Goal: Information Seeking & Learning: Learn about a topic

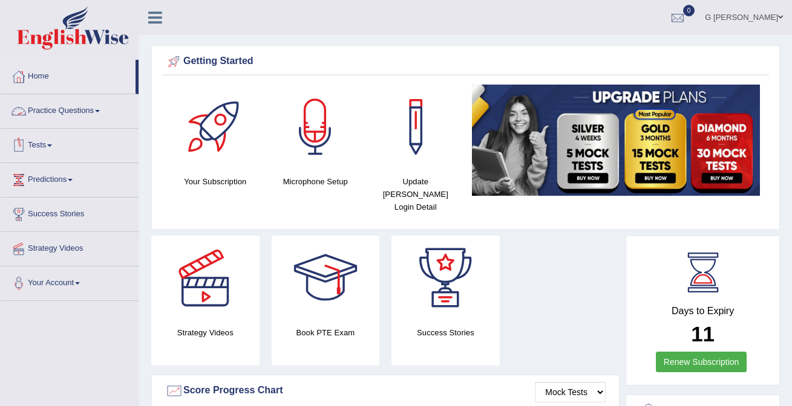
click at [65, 135] on link "Tests" at bounding box center [70, 144] width 138 height 30
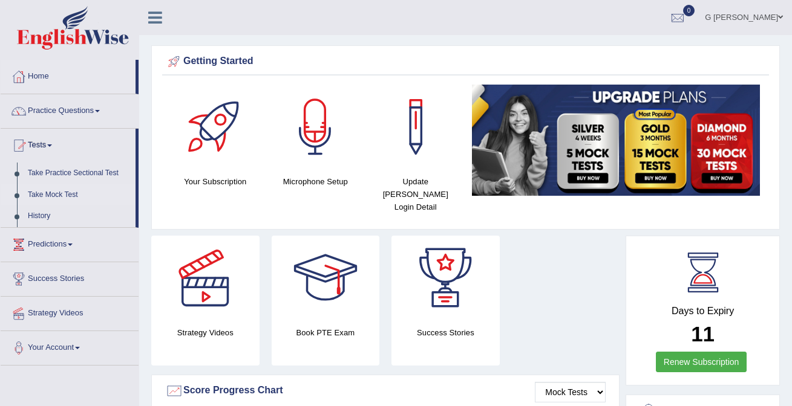
click at [66, 187] on link "Take Mock Test" at bounding box center [78, 195] width 113 height 22
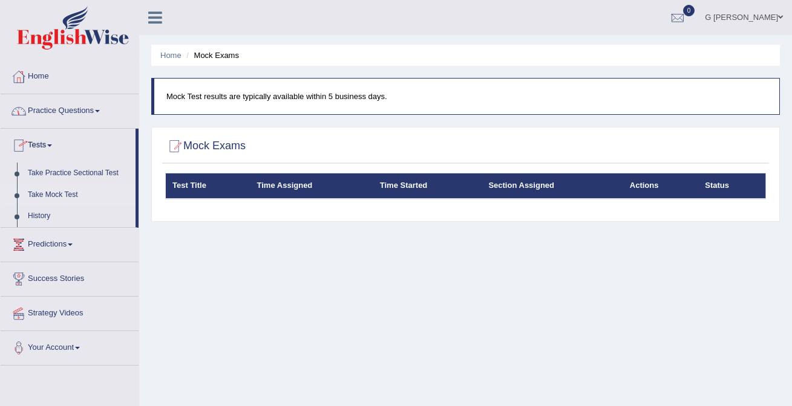
click at [85, 113] on link "Practice Questions" at bounding box center [70, 109] width 138 height 30
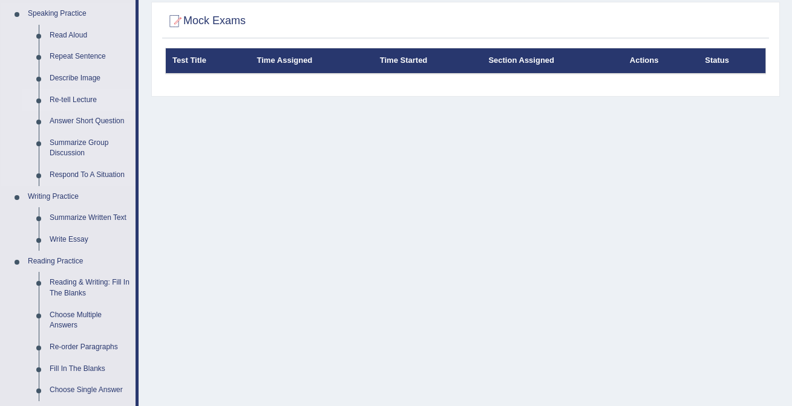
scroll to position [127, 0]
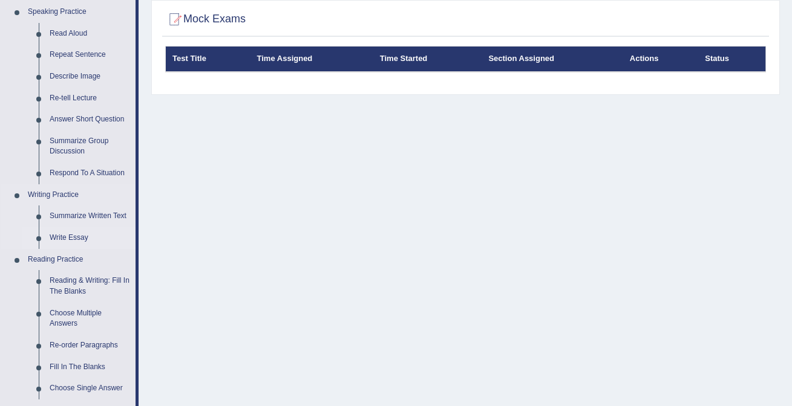
click at [79, 244] on link "Write Essay" at bounding box center [89, 238] width 91 height 22
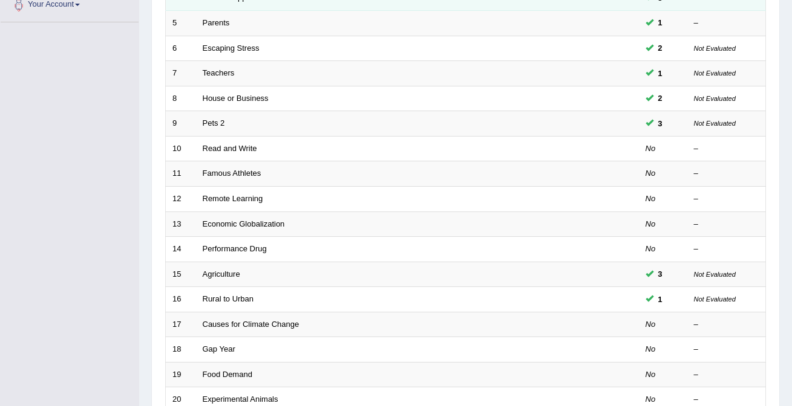
scroll to position [394, 0]
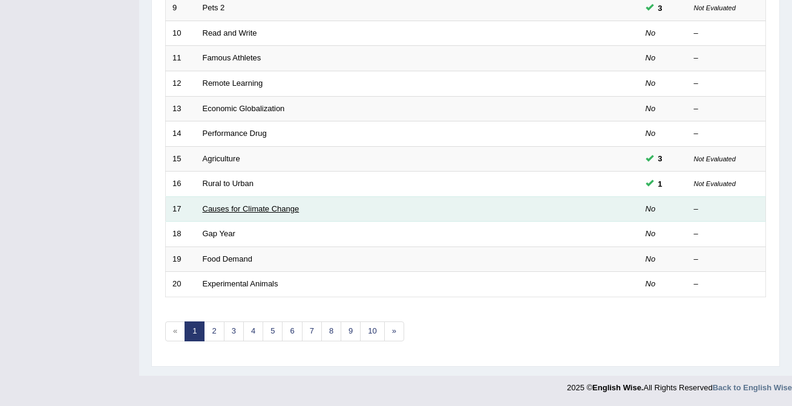
click at [266, 212] on link "Causes for Climate Change" at bounding box center [251, 208] width 97 height 9
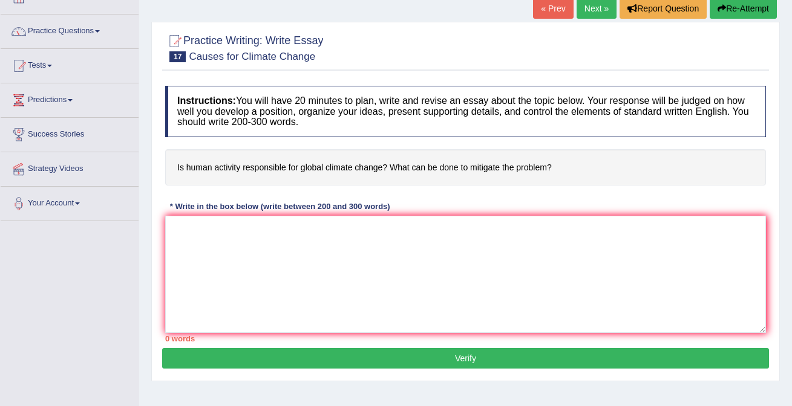
scroll to position [79, 0]
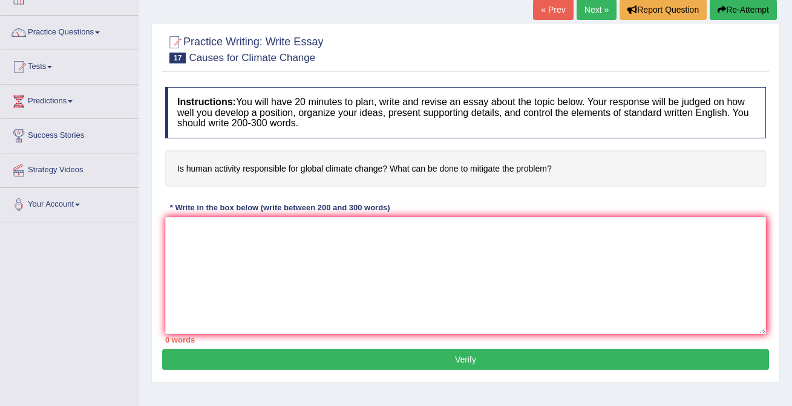
drag, startPoint x: 474, startPoint y: 170, endPoint x: 511, endPoint y: 172, distance: 37.0
click at [512, 172] on h4 "Is human activity responsible for global climate change? What can be done to mi…" at bounding box center [465, 169] width 601 height 37
drag, startPoint x: 176, startPoint y: 170, endPoint x: 495, endPoint y: 185, distance: 319.1
click at [495, 186] on h4 "Is human activity responsible for global climate change? What can be done to mi…" at bounding box center [465, 169] width 601 height 37
drag, startPoint x: 394, startPoint y: 171, endPoint x: 420, endPoint y: 170, distance: 25.4
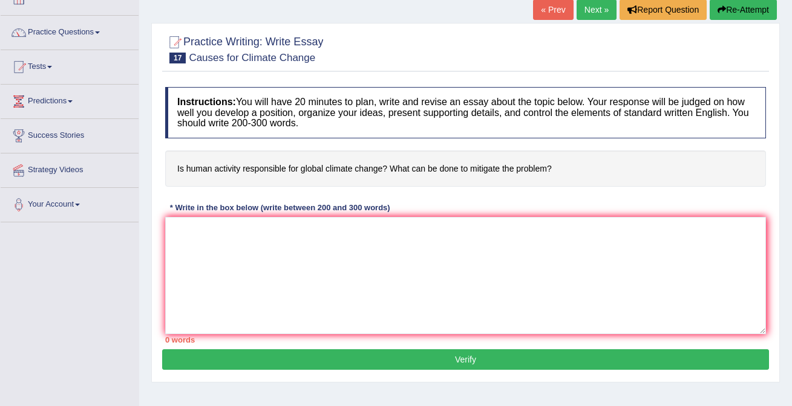
click at [420, 172] on h4 "Is human activity responsible for global climate change? What can be done to mi…" at bounding box center [465, 169] width 601 height 37
click at [293, 279] on textarea at bounding box center [465, 275] width 601 height 117
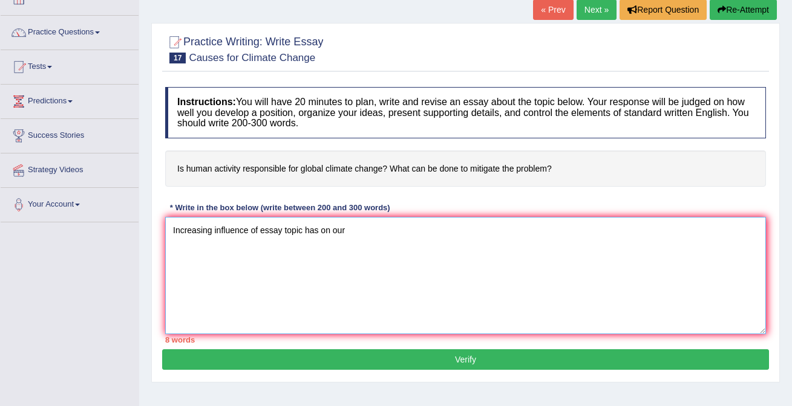
click at [311, 226] on textarea "Increasing influence of essay topic has on our" at bounding box center [465, 275] width 601 height 117
click at [318, 232] on textarea "Increasing influence of essay topic on our" at bounding box center [465, 275] width 601 height 117
click at [344, 233] on textarea "Increasing influence of essay topic our" at bounding box center [465, 275] width 601 height 117
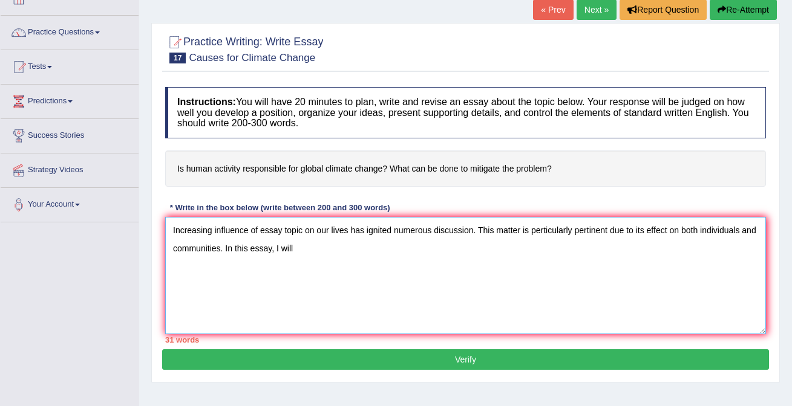
type textarea "Increasing influence of essay topic on our lives has ignited numerous discussio…"
click at [230, 169] on h4 "Is human activity responsible for global climate change? What can be done to mi…" at bounding box center [465, 169] width 601 height 37
click at [318, 253] on textarea "Increasing influence of essay topic on our lives has ignited numerous discussio…" at bounding box center [465, 275] width 601 height 117
drag, startPoint x: 323, startPoint y: 244, endPoint x: 167, endPoint y: 224, distance: 157.3
click at [167, 224] on textarea "Increasing influence of essay topic on our lives has ignited numerous discussio…" at bounding box center [465, 275] width 601 height 117
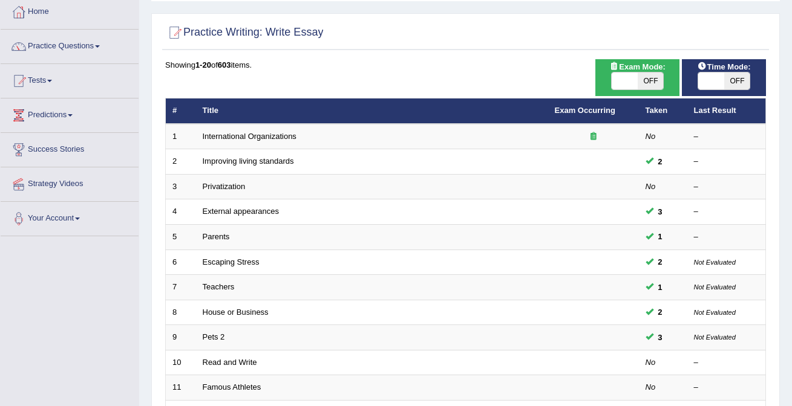
scroll to position [79, 0]
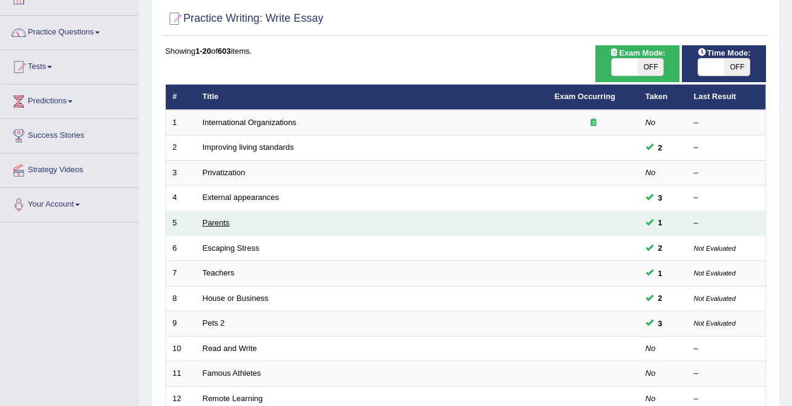
click at [218, 220] on link "Parents" at bounding box center [216, 222] width 27 height 9
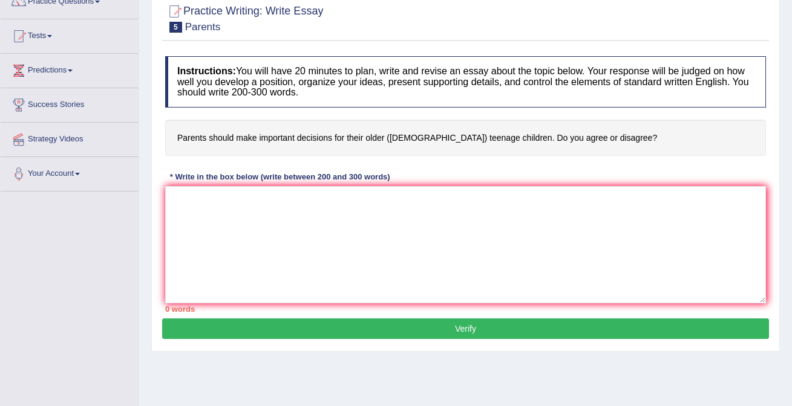
scroll to position [111, 0]
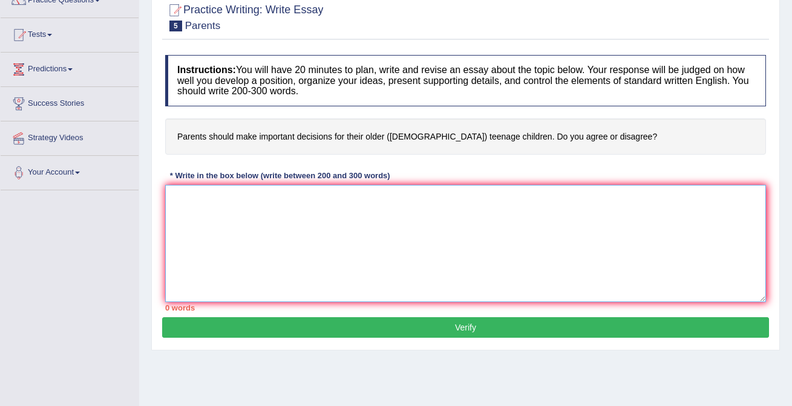
click at [276, 243] on textarea at bounding box center [465, 243] width 601 height 117
paste textarea "Increasing influence of essay topic on our lives has ignited numerous discussio…"
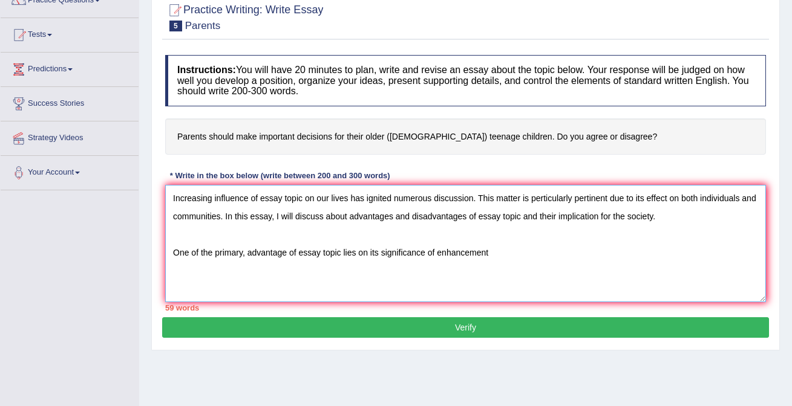
click at [440, 255] on textarea "Increasing influence of essay topic on our lives has ignited numerous discussio…" at bounding box center [465, 243] width 601 height 117
click at [512, 251] on textarea "Increasing influence of essay topic on our lives has ignited numerous discussio…" at bounding box center [465, 243] width 601 height 117
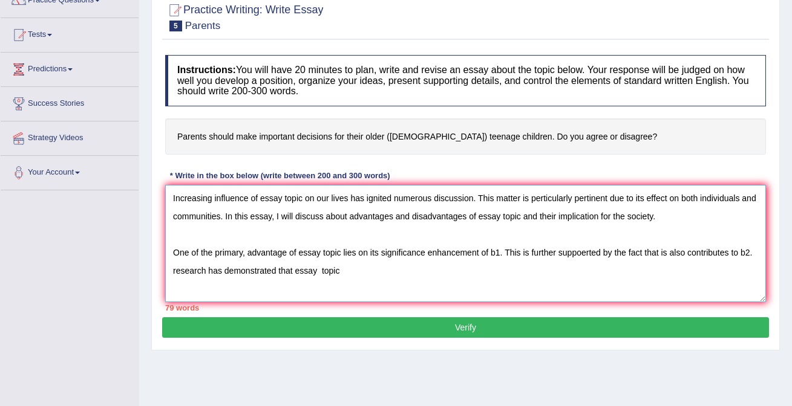
click at [336, 268] on textarea "Increasing influence of essay topic on our lives has ignited numerous discussio…" at bounding box center [465, 243] width 601 height 117
click at [368, 270] on textarea "Increasing influence of essay topic on our lives has ignited numerous discussio…" at bounding box center [465, 243] width 601 height 117
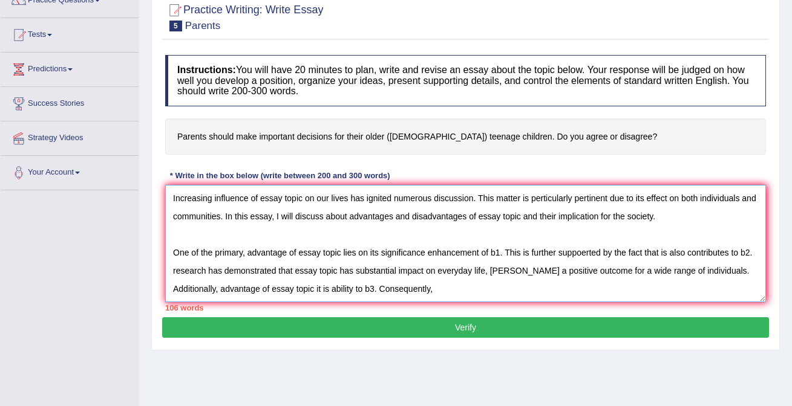
drag, startPoint x: 272, startPoint y: 291, endPoint x: 222, endPoint y: 290, distance: 49.6
click at [222, 290] on textarea "Increasing influence of essay topic on our lives has ignited numerous discussio…" at bounding box center [465, 243] width 601 height 117
click at [458, 293] on textarea "Increasing influence of essay topic on our lives has ignited numerous discussio…" at bounding box center [465, 243] width 601 height 117
click at [372, 273] on textarea "Increasing influence of essay topic on our lives has ignited numerous discussio…" at bounding box center [465, 243] width 601 height 117
drag, startPoint x: 175, startPoint y: 288, endPoint x: 218, endPoint y: 292, distance: 42.5
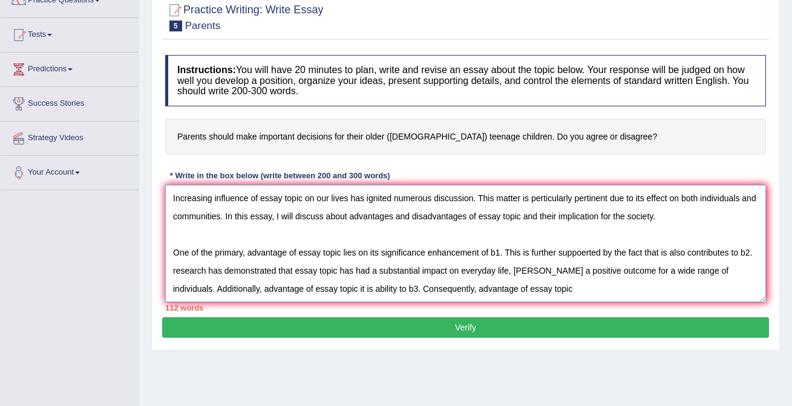
click at [218, 292] on textarea "Increasing influence of essay topic on our lives has ignited numerous discussio…" at bounding box center [465, 243] width 601 height 117
click at [212, 290] on textarea "Increasing influence of essay topic on our lives has ignited numerous discussio…" at bounding box center [465, 243] width 601 height 117
drag, startPoint x: 289, startPoint y: 289, endPoint x: 343, endPoint y: 287, distance: 53.9
click at [342, 287] on textarea "Increasing influence of essay topic on our lives has ignited numerous discussio…" at bounding box center [465, 243] width 601 height 117
drag, startPoint x: 348, startPoint y: 291, endPoint x: 336, endPoint y: 291, distance: 12.1
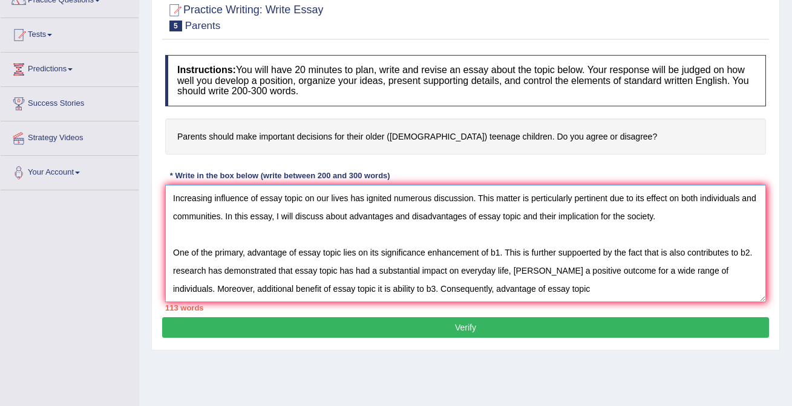
click at [335, 291] on textarea "Increasing influence of essay topic on our lives has ignited numerous discussio…" at bounding box center [465, 243] width 601 height 117
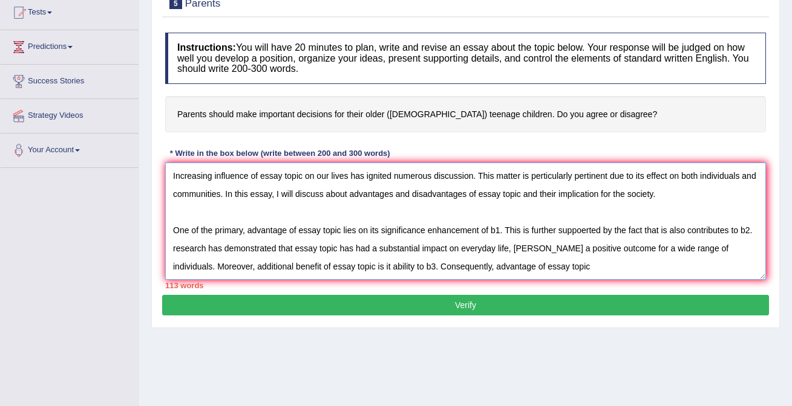
scroll to position [135, 0]
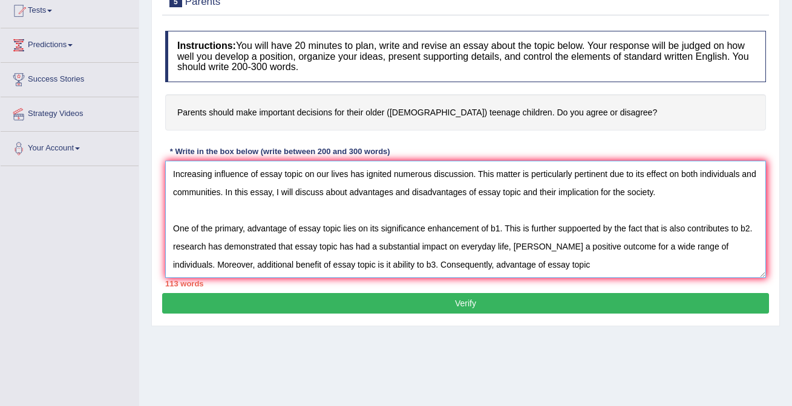
click at [553, 264] on textarea "Increasing influence of essay topic on our lives has ignited numerous discussio…" at bounding box center [465, 219] width 601 height 117
click at [573, 267] on textarea "Increasing influence of essay topic on our lives has ignited numerous discussio…" at bounding box center [465, 219] width 601 height 117
click at [608, 266] on textarea "Increasing influence of essay topic on our lives has ignited numerous discussio…" at bounding box center [465, 219] width 601 height 117
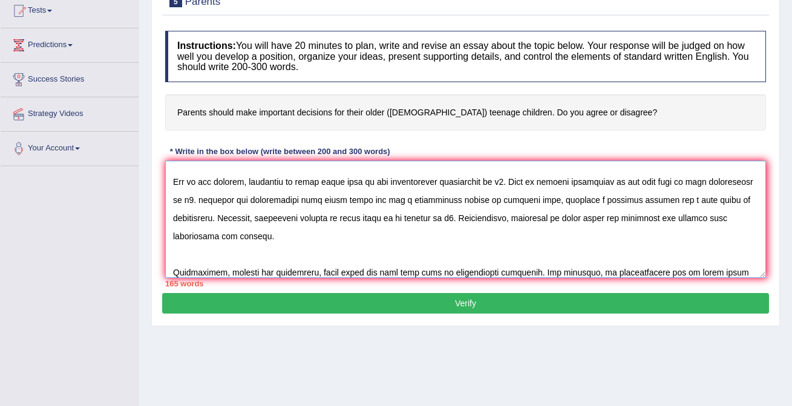
scroll to position [54, 0]
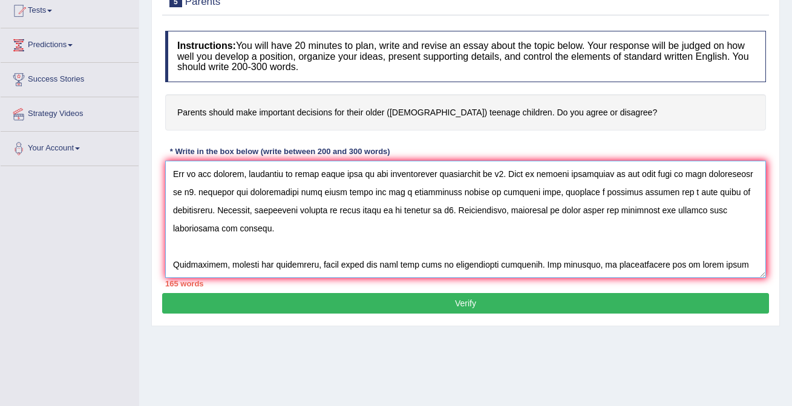
click at [466, 266] on textarea at bounding box center [465, 219] width 601 height 117
click at [656, 271] on textarea at bounding box center [465, 219] width 601 height 117
drag, startPoint x: 469, startPoint y: 265, endPoint x: 673, endPoint y: 263, distance: 203.8
click at [673, 263] on textarea at bounding box center [465, 219] width 601 height 117
click at [717, 249] on textarea at bounding box center [465, 219] width 601 height 117
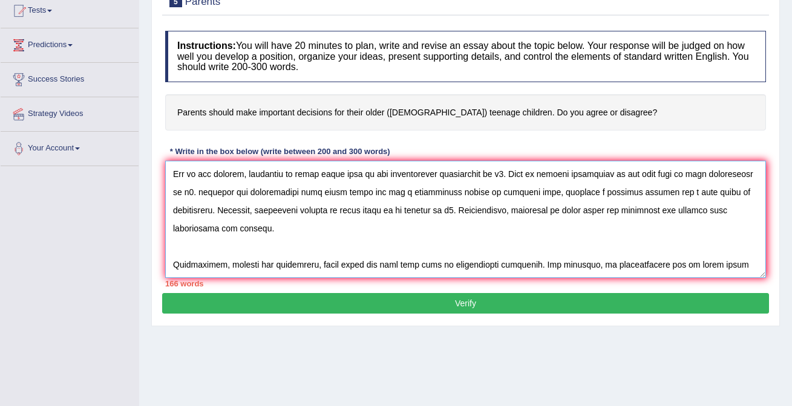
click at [216, 266] on textarea at bounding box center [465, 219] width 601 height 117
drag, startPoint x: 536, startPoint y: 264, endPoint x: 750, endPoint y: 259, distance: 214.2
click at [751, 260] on textarea at bounding box center [465, 219] width 601 height 117
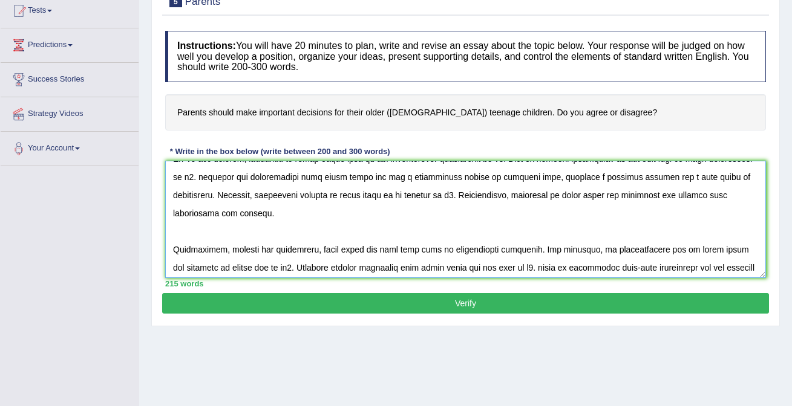
scroll to position [127, 0]
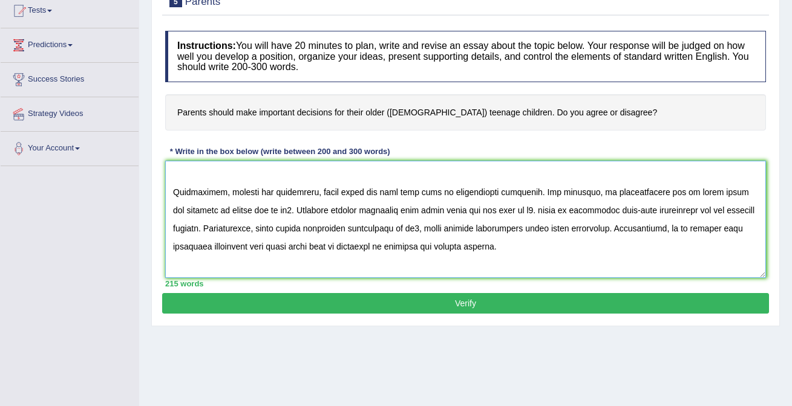
click at [353, 240] on textarea at bounding box center [465, 219] width 601 height 117
paste textarea "Lor ipsumdolor sitametco ad [elits doeiu] te inc utlab etd magnaal enimadmi ven…"
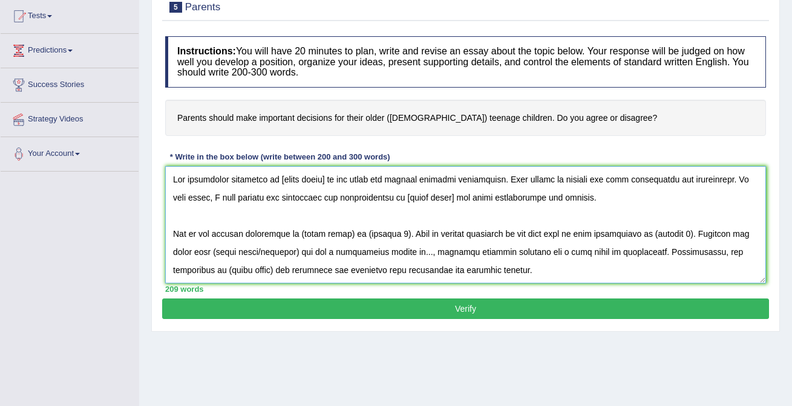
scroll to position [151, 0]
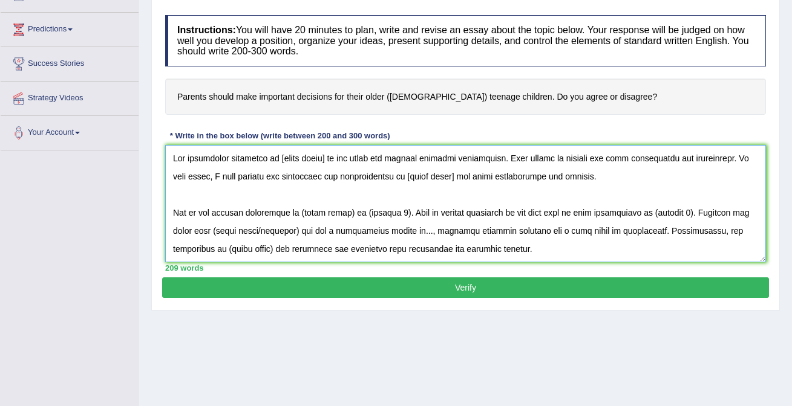
drag, startPoint x: 277, startPoint y: 161, endPoint x: 322, endPoint y: 160, distance: 44.8
click at [322, 160] on textarea at bounding box center [465, 203] width 601 height 117
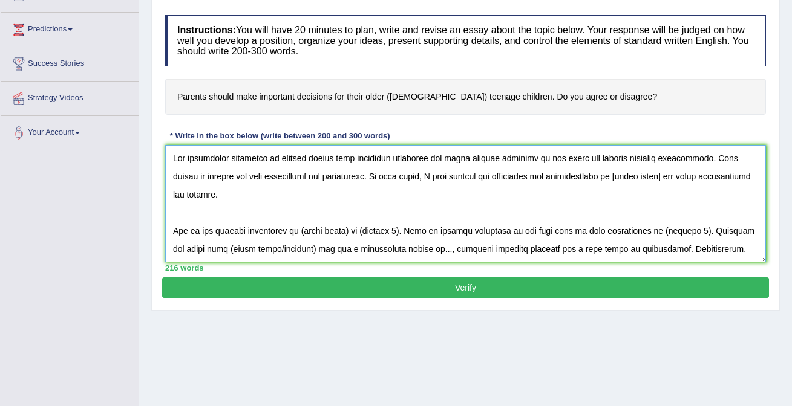
drag, startPoint x: 602, startPoint y: 178, endPoint x: 648, endPoint y: 177, distance: 46.0
click at [648, 177] on textarea at bounding box center [465, 203] width 601 height 117
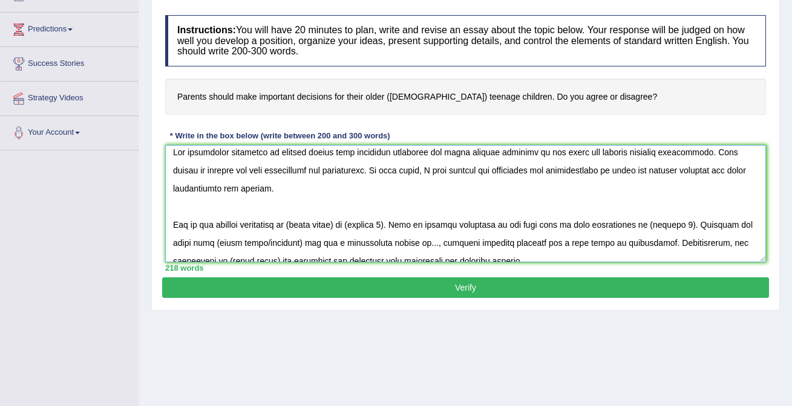
scroll to position [8, 0]
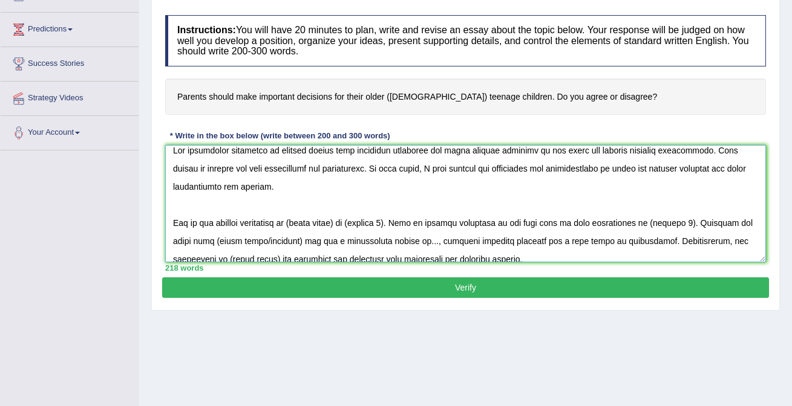
drag, startPoint x: 302, startPoint y: 225, endPoint x: 350, endPoint y: 221, distance: 48.6
click at [350, 221] on textarea at bounding box center [465, 203] width 601 height 117
drag, startPoint x: 341, startPoint y: 226, endPoint x: 379, endPoint y: 224, distance: 38.1
click at [379, 224] on textarea at bounding box center [465, 203] width 601 height 117
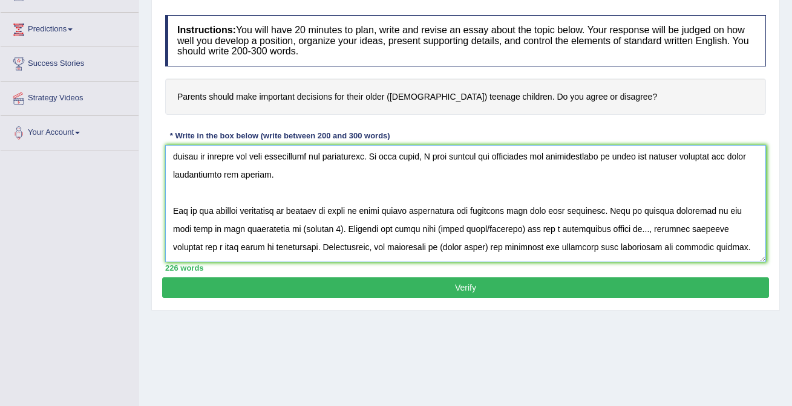
scroll to position [21, 0]
click at [340, 210] on textarea at bounding box center [465, 203] width 601 height 117
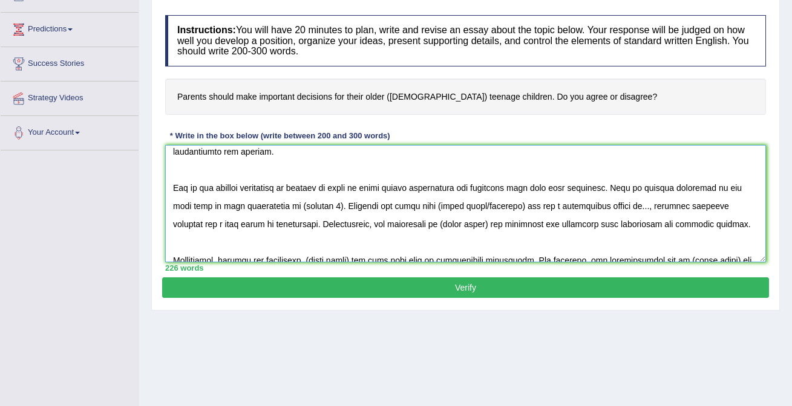
click at [611, 186] on textarea at bounding box center [465, 203] width 601 height 117
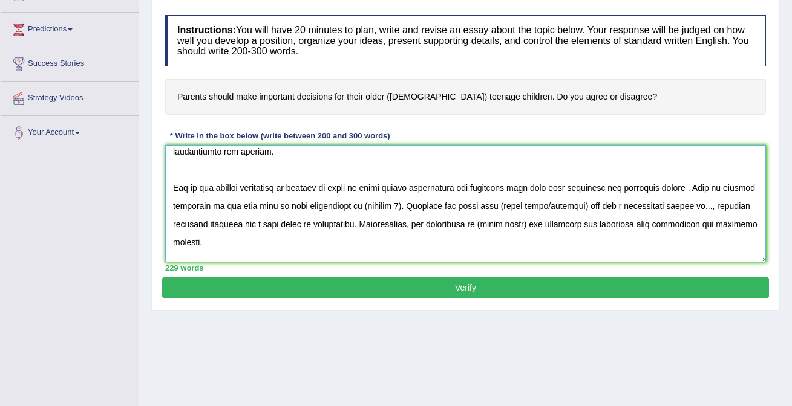
click at [663, 187] on textarea at bounding box center [465, 203] width 601 height 117
drag, startPoint x: 380, startPoint y: 205, endPoint x: 418, endPoint y: 205, distance: 37.5
click at [418, 205] on textarea at bounding box center [465, 203] width 601 height 117
click at [721, 189] on textarea at bounding box center [465, 203] width 601 height 117
click at [381, 206] on textarea at bounding box center [465, 203] width 601 height 117
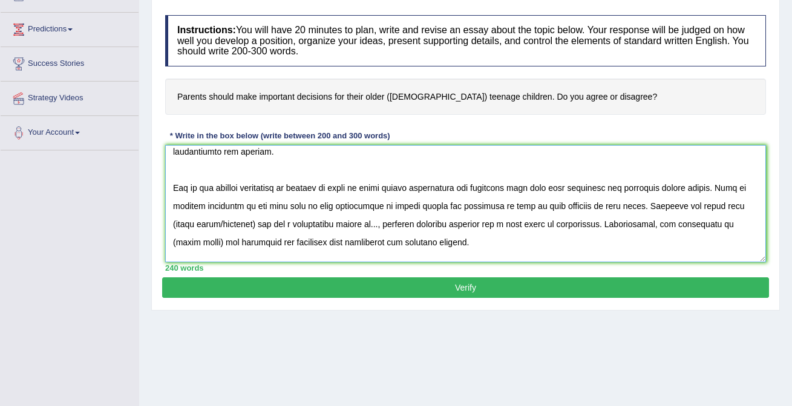
drag, startPoint x: 726, startPoint y: 206, endPoint x: 347, endPoint y: 233, distance: 380.8
click at [347, 233] on textarea at bounding box center [465, 203] width 601 height 117
click at [415, 225] on textarea at bounding box center [465, 203] width 601 height 117
drag, startPoint x: 233, startPoint y: 227, endPoint x: 160, endPoint y: 226, distance: 73.2
click at [160, 226] on div "Practice Writing: Write Essay 5 Parents Instructions: You will have 20 minutes …" at bounding box center [465, 131] width 628 height 360
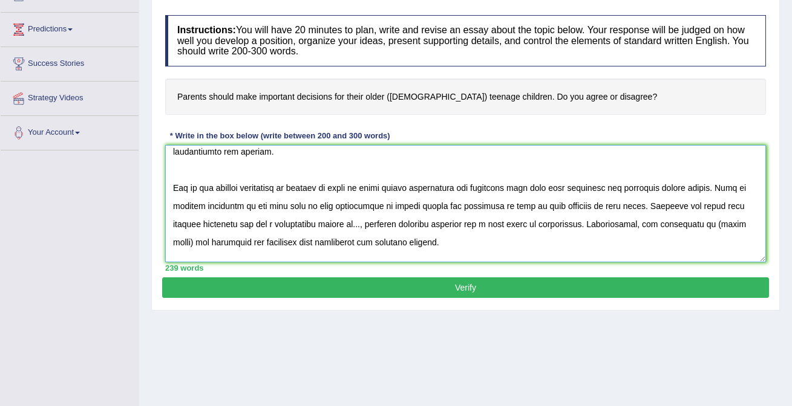
click at [339, 224] on textarea at bounding box center [465, 203] width 601 height 117
drag, startPoint x: 195, startPoint y: 244, endPoint x: 172, endPoint y: 240, distance: 22.8
click at [172, 240] on textarea at bounding box center [465, 203] width 601 height 117
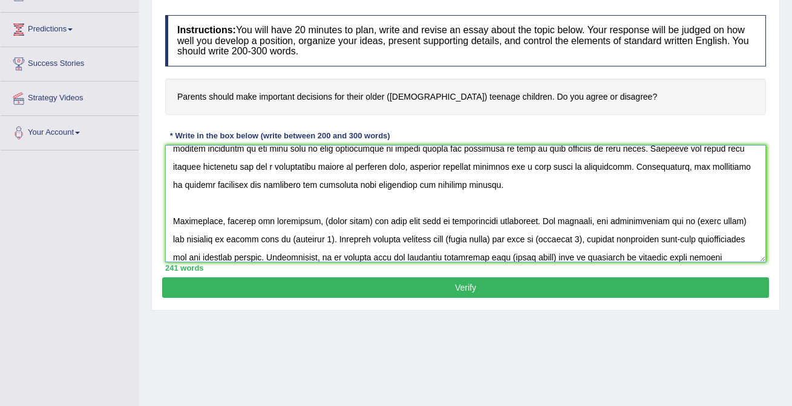
scroll to position [104, 0]
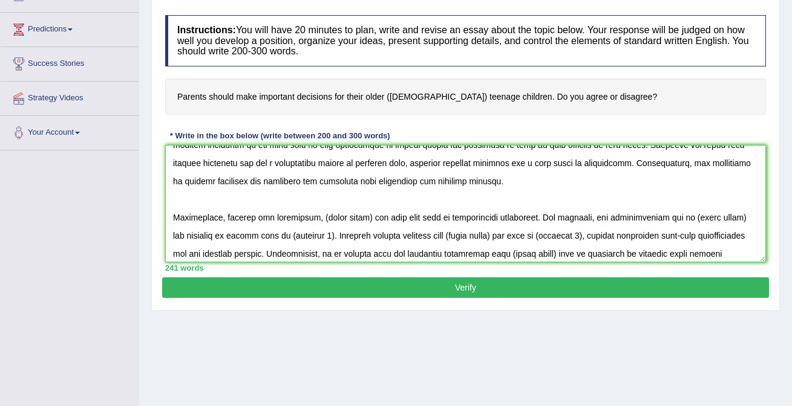
drag, startPoint x: 315, startPoint y: 217, endPoint x: 362, endPoint y: 216, distance: 47.2
click at [362, 216] on textarea at bounding box center [465, 203] width 601 height 117
drag, startPoint x: 173, startPoint y: 183, endPoint x: 238, endPoint y: 182, distance: 65.3
click at [240, 182] on textarea at bounding box center [465, 203] width 601 height 117
drag, startPoint x: 315, startPoint y: 220, endPoint x: 361, endPoint y: 218, distance: 46.6
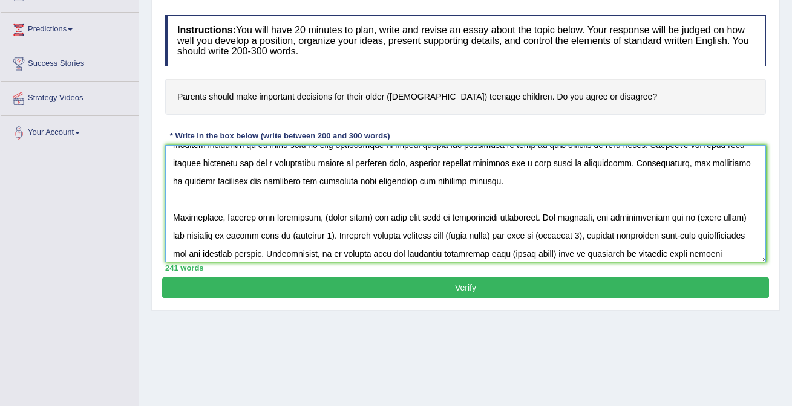
click at [361, 218] on textarea at bounding box center [465, 203] width 601 height 117
paste textarea "parents decisions"
drag, startPoint x: 701, startPoint y: 217, endPoint x: 747, endPoint y: 217, distance: 46.0
click at [748, 217] on textarea at bounding box center [465, 203] width 601 height 117
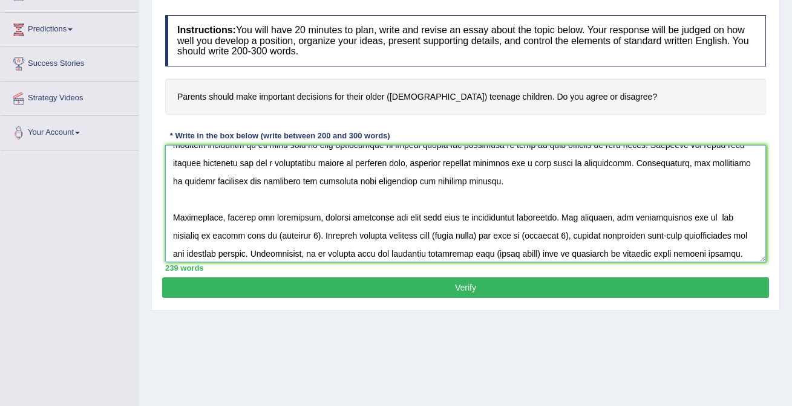
paste textarea "parents decisions"
drag, startPoint x: 378, startPoint y: 234, endPoint x: 426, endPoint y: 234, distance: 48.4
click at [426, 234] on textarea at bounding box center [465, 203] width 601 height 117
click at [246, 244] on textarea at bounding box center [465, 203] width 601 height 117
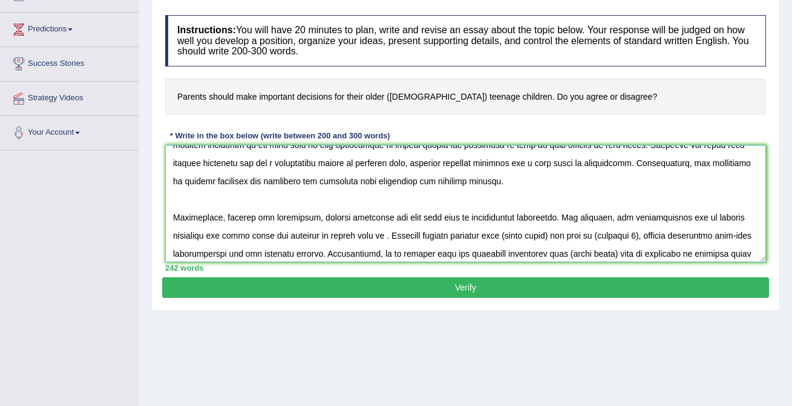
click at [385, 238] on textarea at bounding box center [465, 203] width 601 height 117
click at [446, 237] on textarea at bounding box center [465, 203] width 601 height 117
click at [495, 236] on textarea at bounding box center [465, 203] width 601 height 117
click at [493, 233] on textarea at bounding box center [465, 203] width 601 height 117
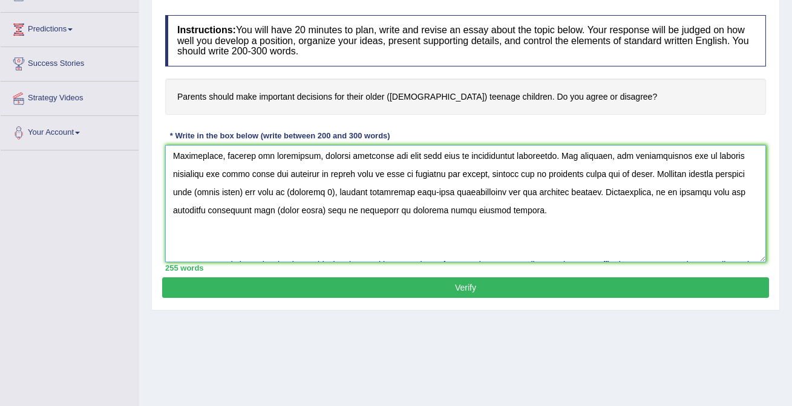
drag, startPoint x: 191, startPoint y: 194, endPoint x: 236, endPoint y: 192, distance: 46.0
click at [236, 192] on textarea at bounding box center [465, 203] width 601 height 117
paste textarea "parents decisions"
drag, startPoint x: 305, startPoint y: 192, endPoint x: 353, endPoint y: 191, distance: 47.8
click at [353, 191] on textarea at bounding box center [465, 203] width 601 height 117
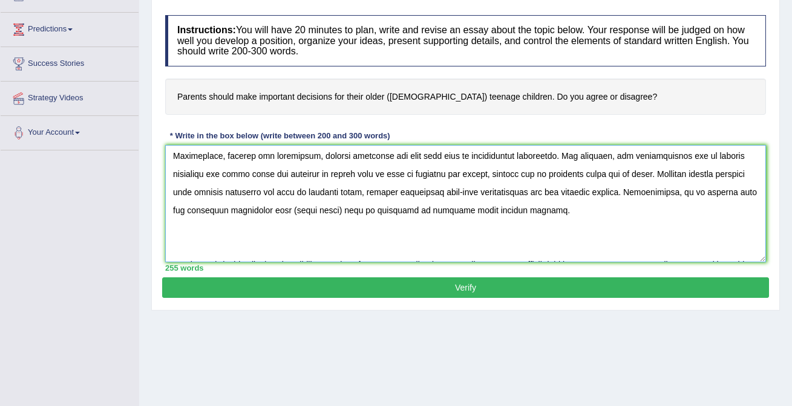
click at [346, 195] on textarea at bounding box center [465, 203] width 601 height 117
click at [358, 193] on textarea at bounding box center [465, 203] width 601 height 117
click at [356, 196] on textarea at bounding box center [465, 203] width 601 height 117
click at [362, 191] on textarea at bounding box center [465, 203] width 601 height 117
click at [306, 193] on textarea at bounding box center [465, 203] width 601 height 117
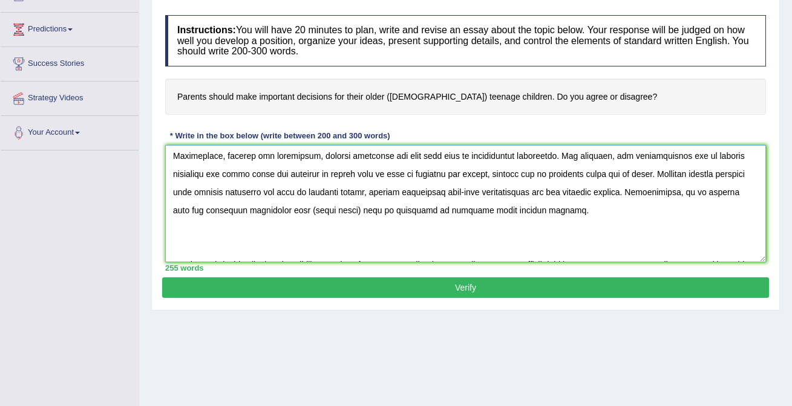
click at [362, 195] on textarea at bounding box center [465, 203] width 601 height 117
drag, startPoint x: 410, startPoint y: 213, endPoint x: 459, endPoint y: 212, distance: 49.0
click at [459, 212] on textarea at bounding box center [465, 203] width 601 height 117
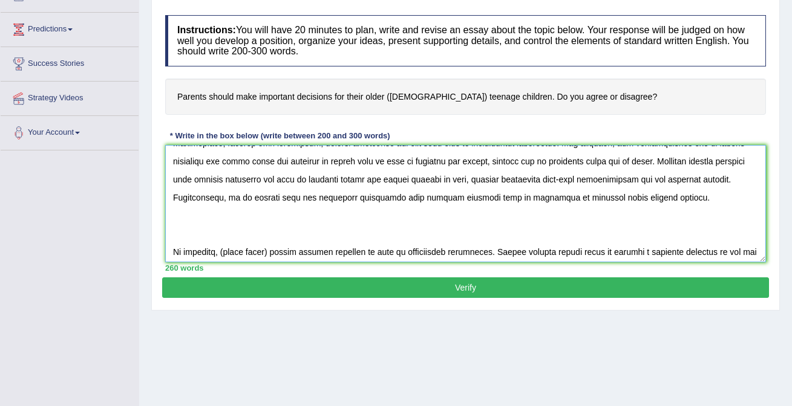
drag, startPoint x: 223, startPoint y: 252, endPoint x: 271, endPoint y: 252, distance: 48.4
click at [271, 252] on textarea at bounding box center [465, 203] width 601 height 117
paste textarea "parents decisions"
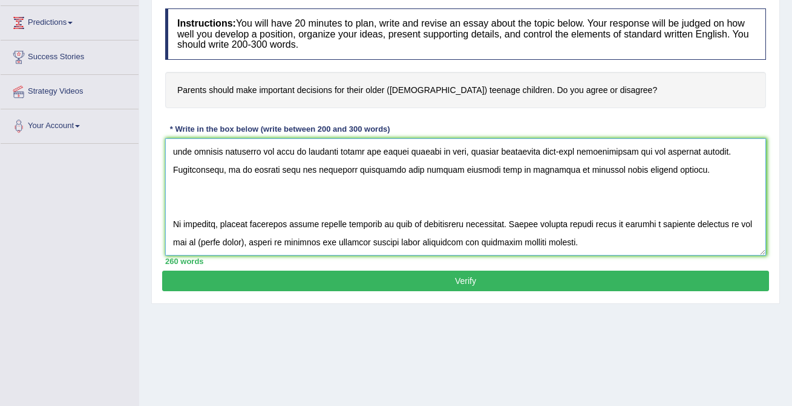
scroll to position [160, 0]
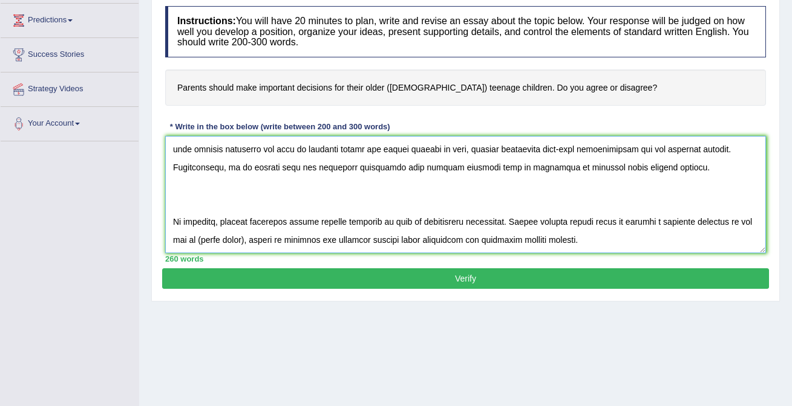
drag, startPoint x: 198, startPoint y: 242, endPoint x: 245, endPoint y: 241, distance: 46.6
click at [245, 241] on textarea at bounding box center [465, 194] width 601 height 117
paste textarea "parents decisions"
type textarea "The increasing influence of parents should make important decisions for their t…"
click at [278, 273] on button "Verify" at bounding box center [465, 279] width 607 height 21
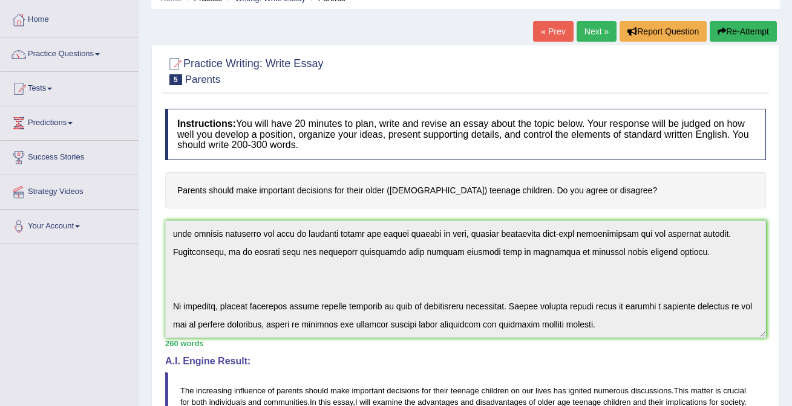
scroll to position [0, 0]
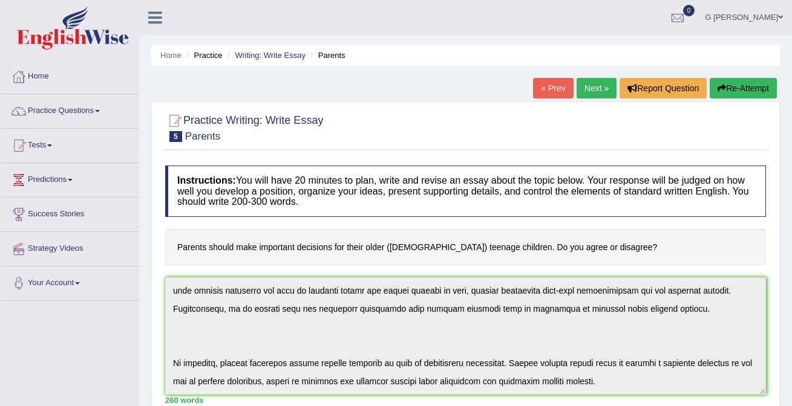
click at [736, 83] on button "Re-Attempt" at bounding box center [742, 88] width 67 height 21
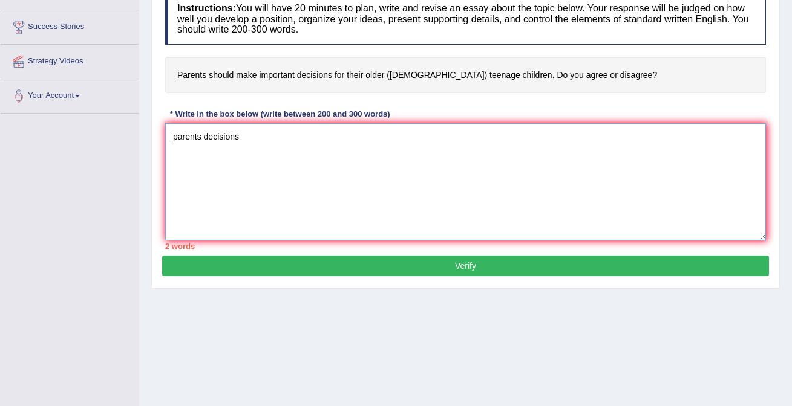
click at [236, 163] on textarea "parents decisions" at bounding box center [465, 181] width 601 height 117
paste textarea "Lor ipsumdolor sitametco ad [elits doeiu] te inc utlab etd magnaal enimadmi ven…"
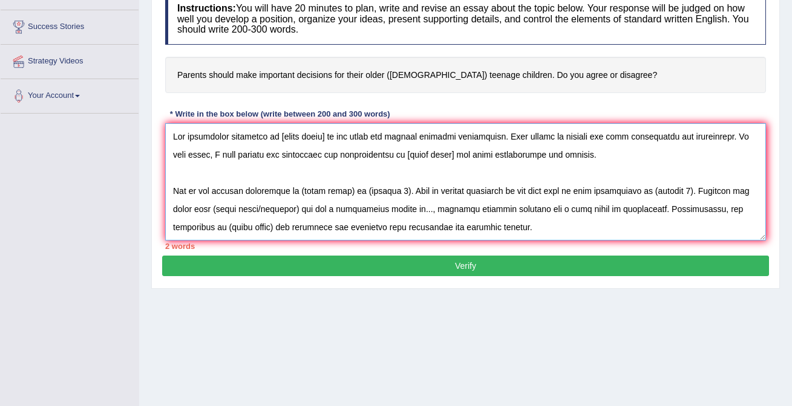
scroll to position [155, 0]
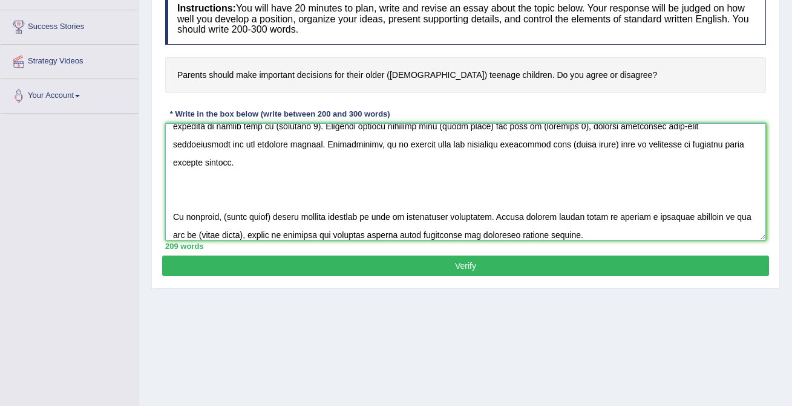
type textarea "Lor ipsumdolor sitametco ad [elits doeiu] te inc utlab etd magnaal enimadmi ven…"
click at [299, 268] on button "Verify" at bounding box center [465, 266] width 607 height 21
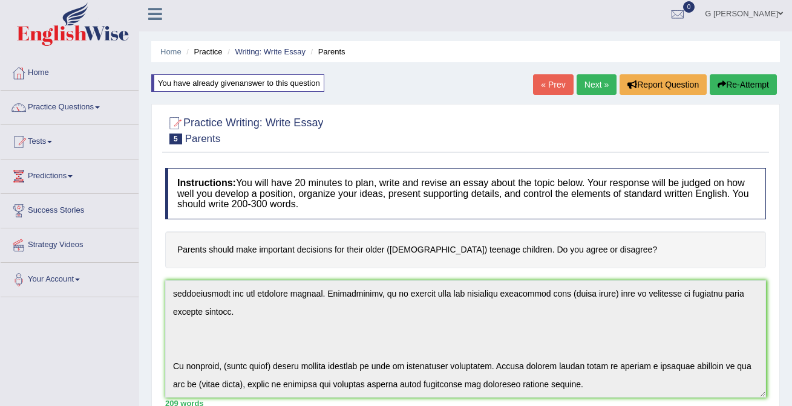
scroll to position [0, 0]
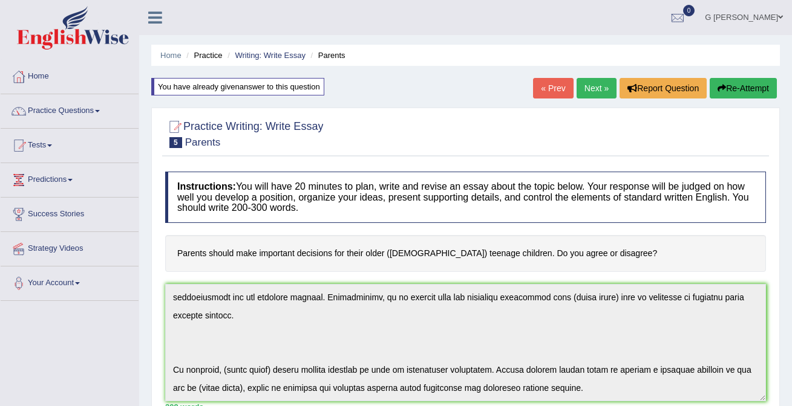
click at [248, 83] on div "You have already given answer to this question" at bounding box center [237, 87] width 173 height 18
click at [551, 92] on link "« Prev" at bounding box center [553, 88] width 40 height 21
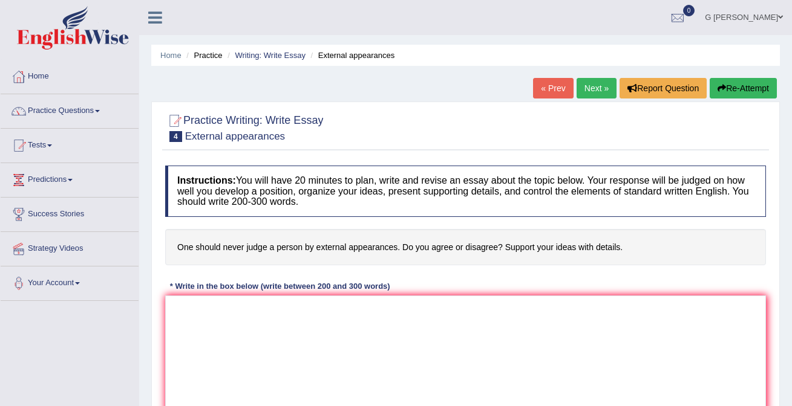
click at [582, 90] on link "Next »" at bounding box center [596, 88] width 40 height 21
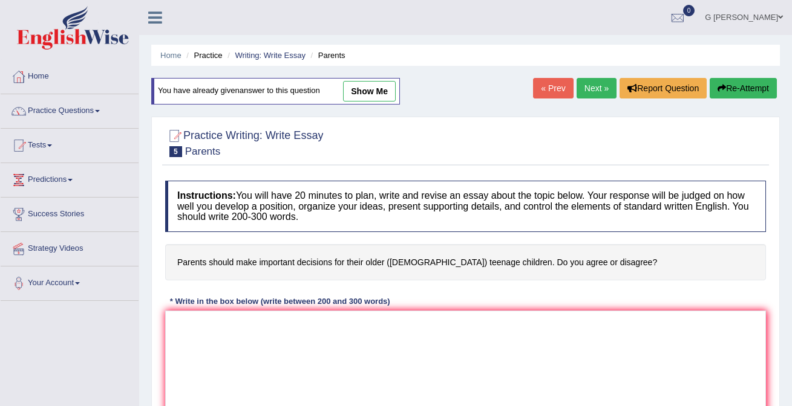
click at [373, 96] on link "show me" at bounding box center [369, 91] width 53 height 21
type textarea "Lor ipsumdolor sitametco ad [elits doeiu] te inc utlab etd magnaal enimadmi ven…"
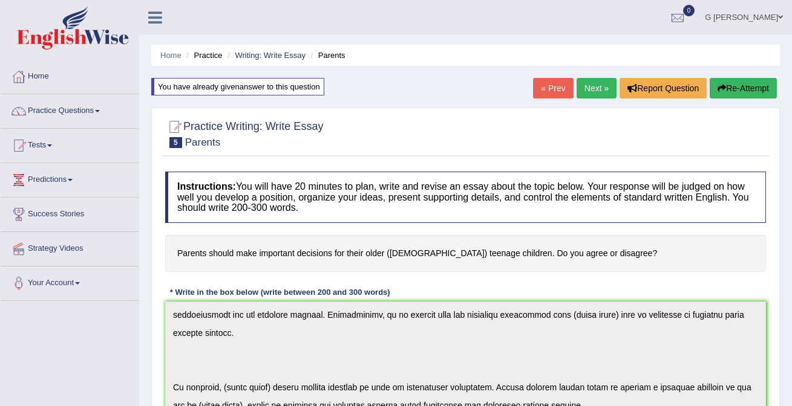
scroll to position [158, 0]
